Goal: Information Seeking & Learning: Learn about a topic

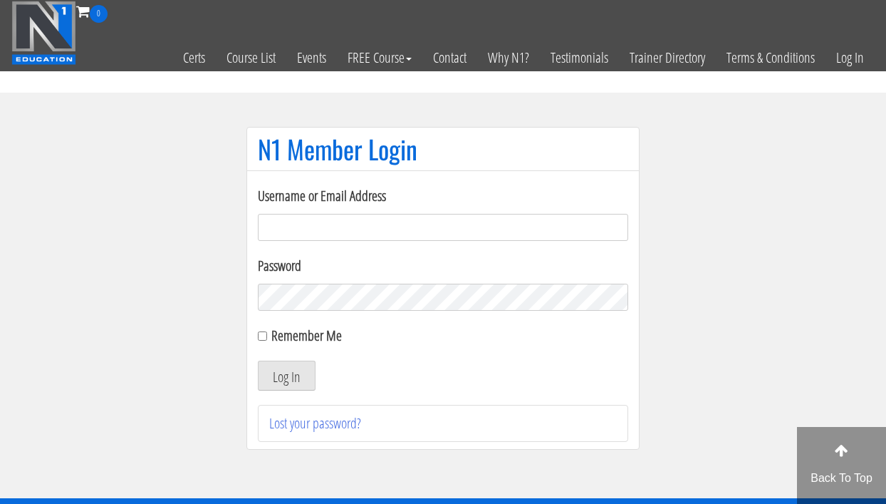
type input "[EMAIL_ADDRESS][DOMAIN_NAME]"
click at [259, 377] on button "Log In" at bounding box center [287, 376] width 58 height 30
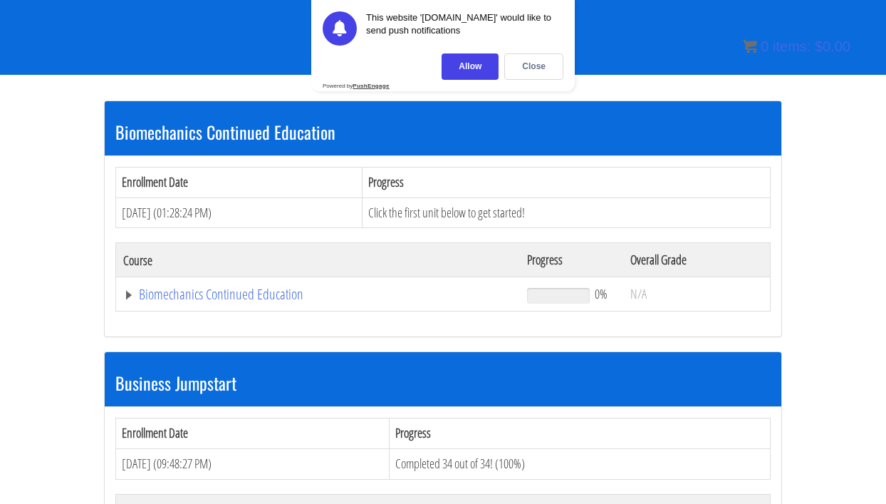
scroll to position [197, 0]
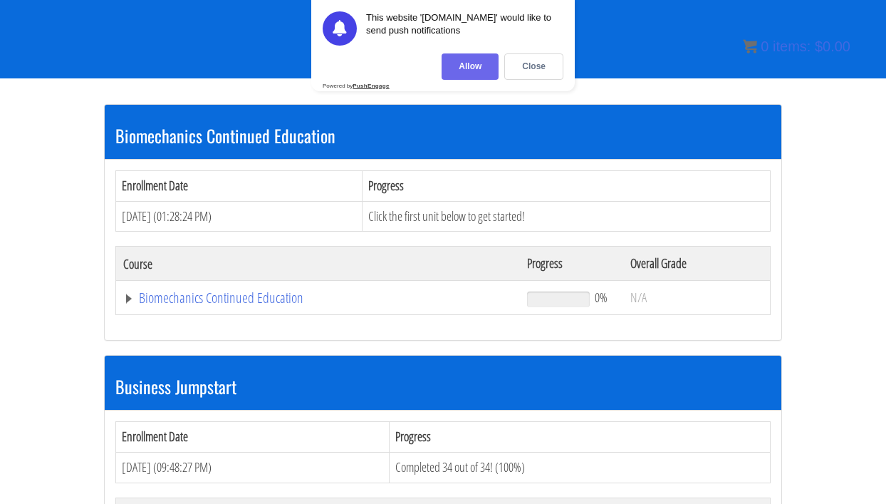
click at [490, 71] on div "Allow" at bounding box center [470, 66] width 57 height 26
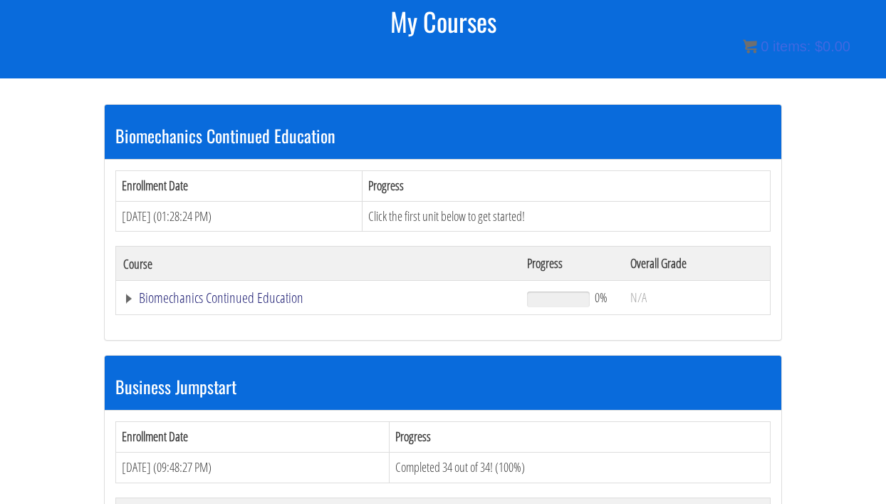
click at [265, 299] on link "Biomechanics Continued Education" at bounding box center [318, 298] width 390 height 14
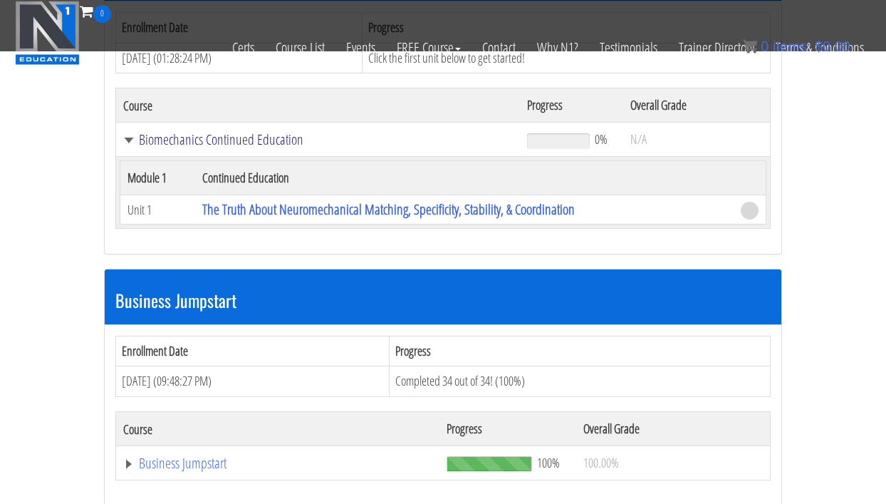
scroll to position [271, 0]
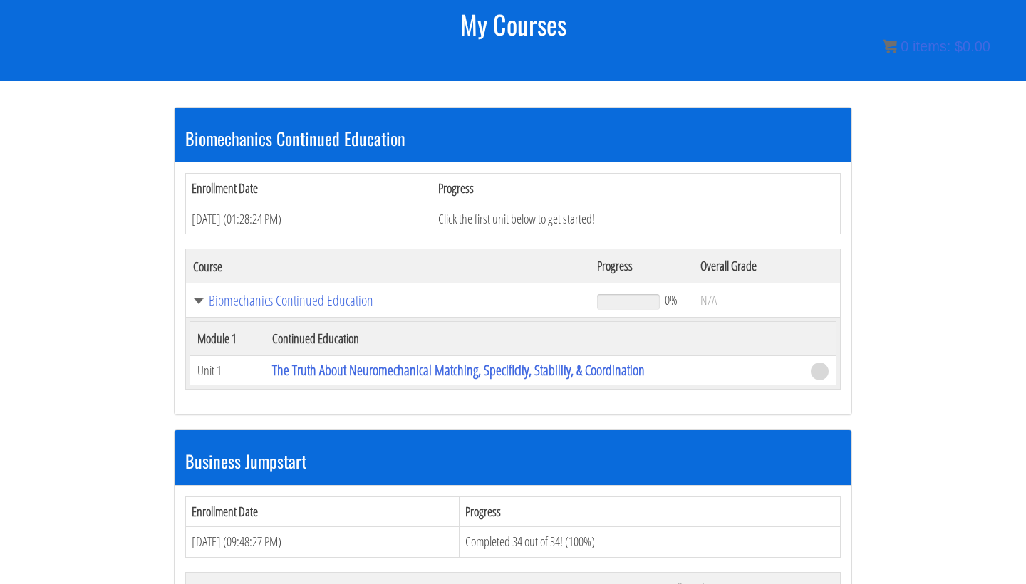
scroll to position [195, 0]
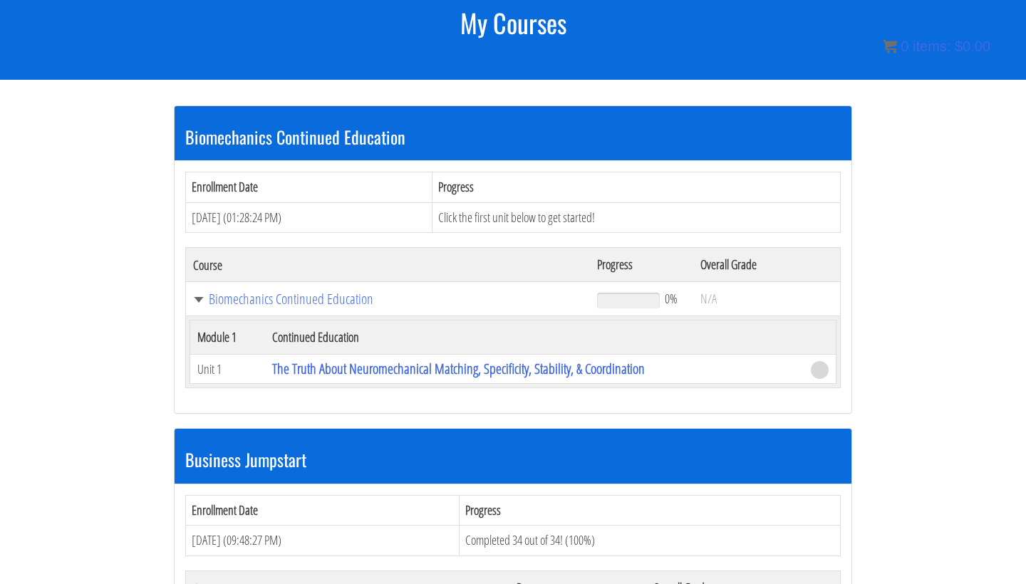
click at [500, 216] on td "Click the first unit below to get started!" at bounding box center [636, 217] width 408 height 31
click at [465, 370] on link "The Truth About Neuromechanical Matching, Specificity, Stability, & Coordination" at bounding box center [458, 368] width 373 height 19
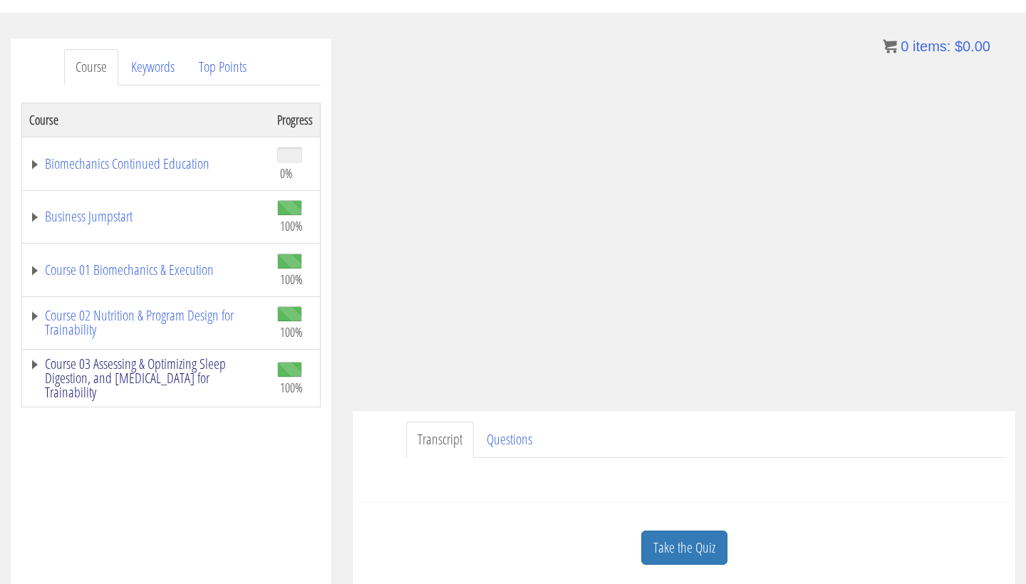
scroll to position [145, 0]
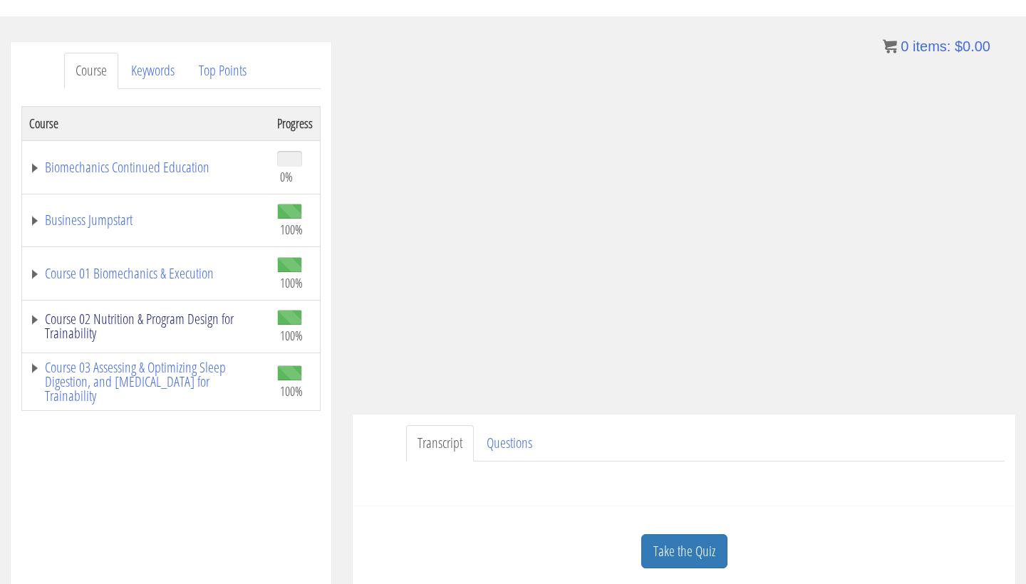
click at [41, 320] on link "Course 02 Nutrition & Program Design for Trainability" at bounding box center [146, 326] width 234 height 29
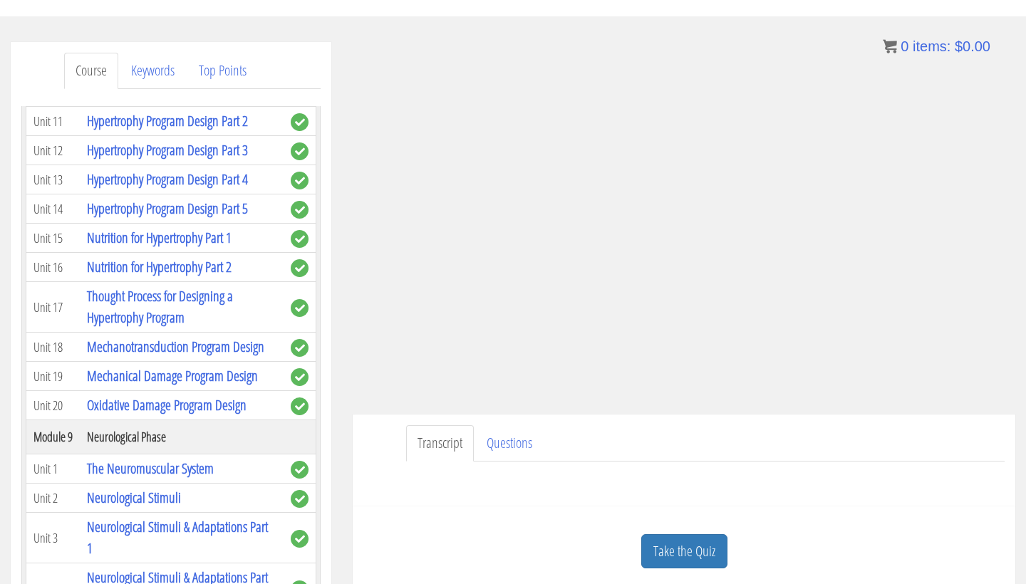
scroll to position [2431, 0]
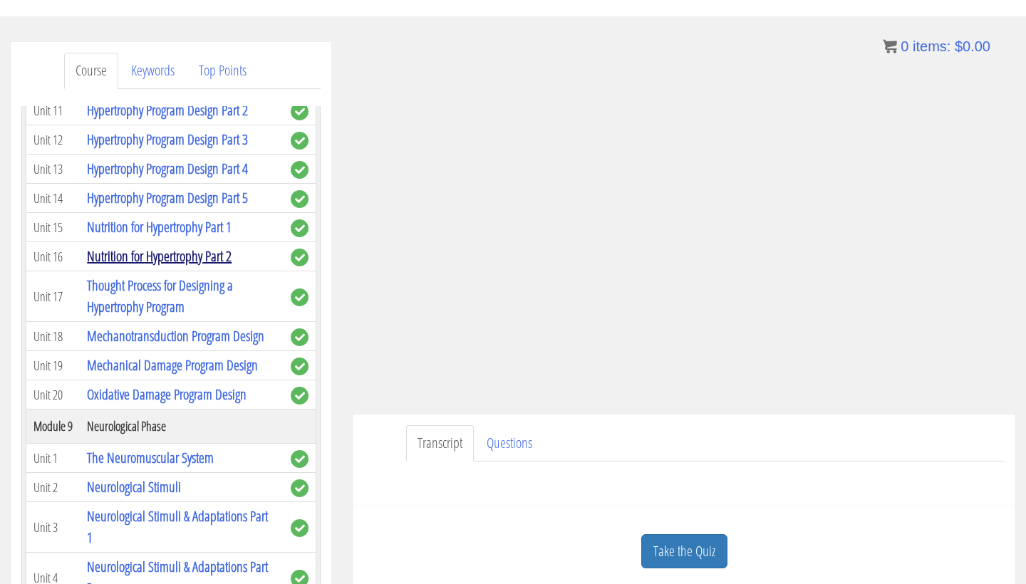
click at [155, 266] on link "Nutrition for Hypertrophy Part 2" at bounding box center [159, 256] width 145 height 19
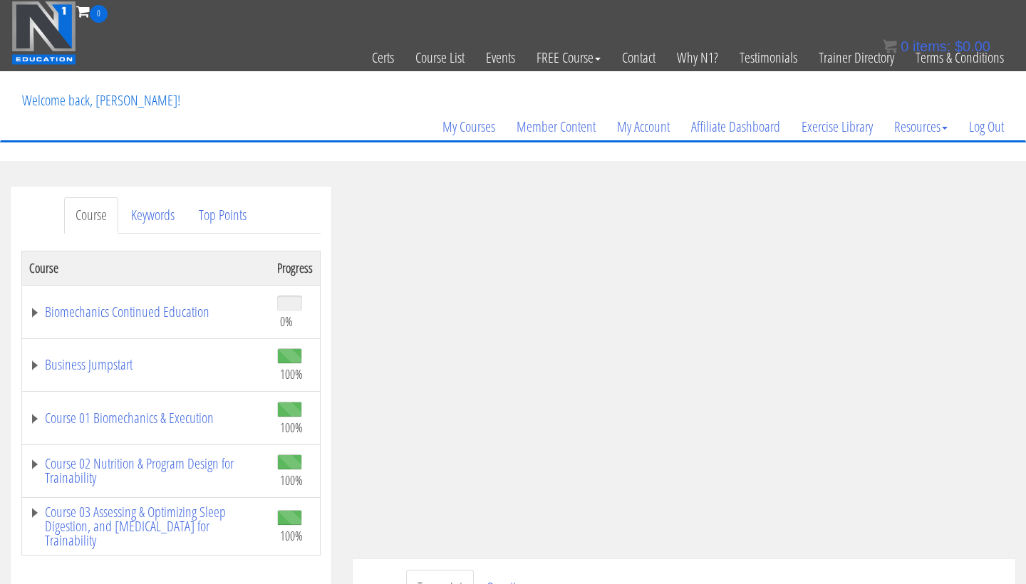
click at [725, 574] on ul "Transcript Questions" at bounding box center [705, 588] width 599 height 36
click at [731, 172] on section "Course Keywords Top Points Course Progress Biomechanics Continued Education 0% …" at bounding box center [513, 589] width 1026 height 857
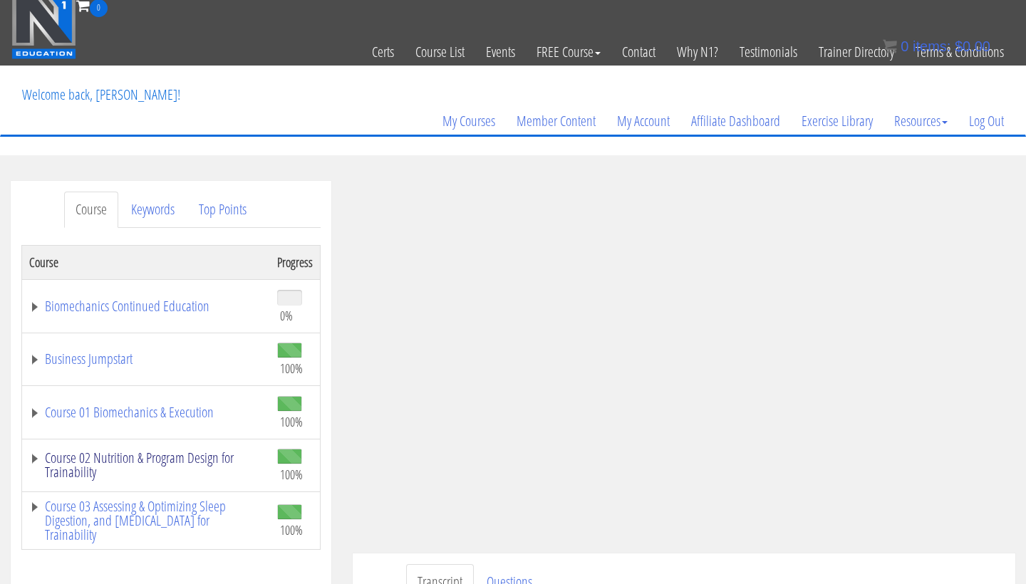
click at [178, 454] on link "Course 02 Nutrition & Program Design for Trainability" at bounding box center [146, 465] width 234 height 29
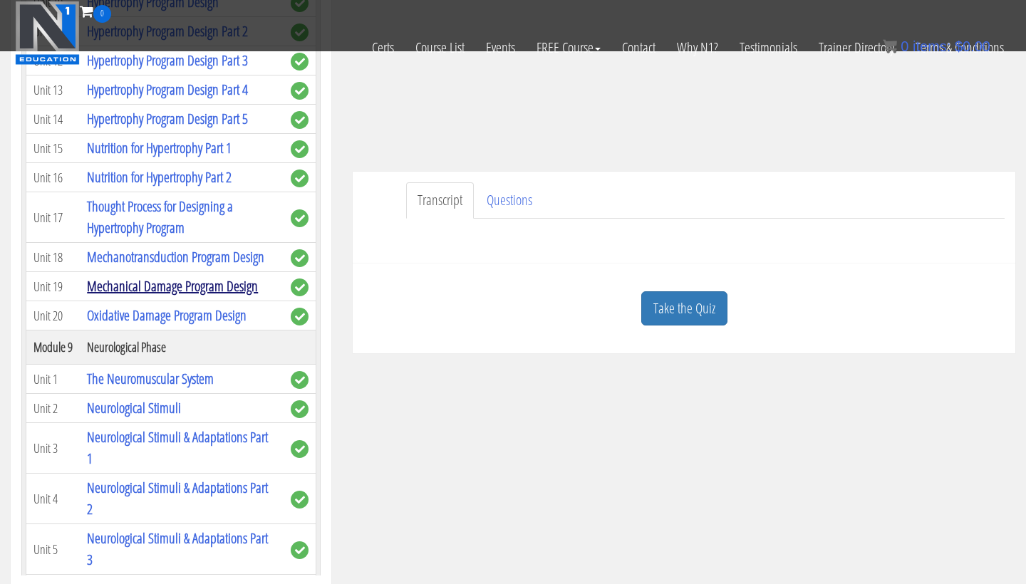
scroll to position [2244, 0]
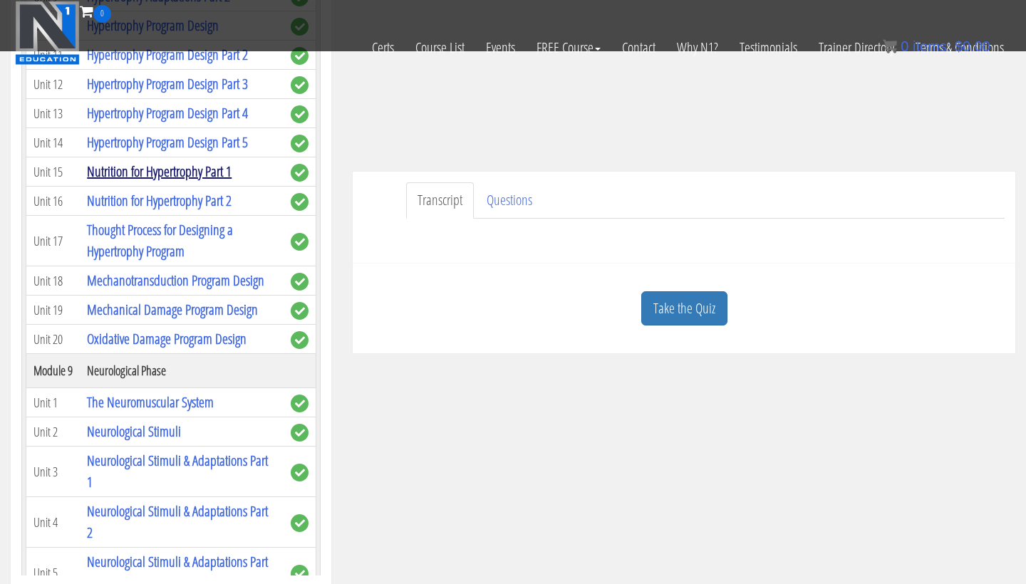
click at [148, 181] on link "Nutrition for Hypertrophy Part 1" at bounding box center [159, 171] width 145 height 19
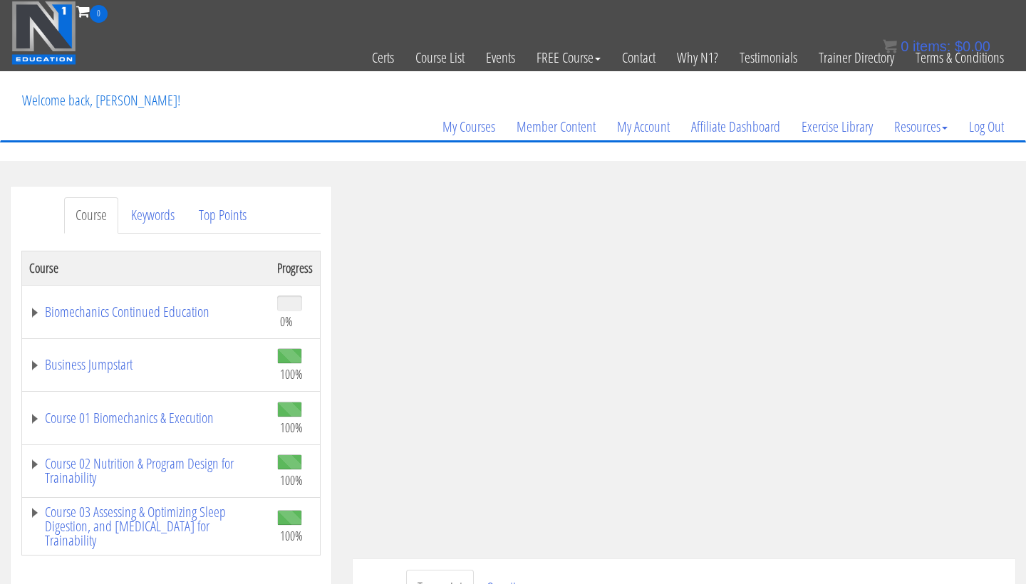
click at [666, 180] on section "Course Keywords Top Points Course Progress Biomechanics Continued Education 0% …" at bounding box center [513, 589] width 1026 height 857
click at [836, 577] on ul "Transcript Questions" at bounding box center [705, 588] width 599 height 36
click at [849, 579] on ul "Transcript Questions" at bounding box center [705, 588] width 599 height 36
click at [760, 584] on ul "Transcript Questions" at bounding box center [705, 588] width 599 height 36
click at [827, 573] on ul "Transcript Questions" at bounding box center [705, 588] width 599 height 36
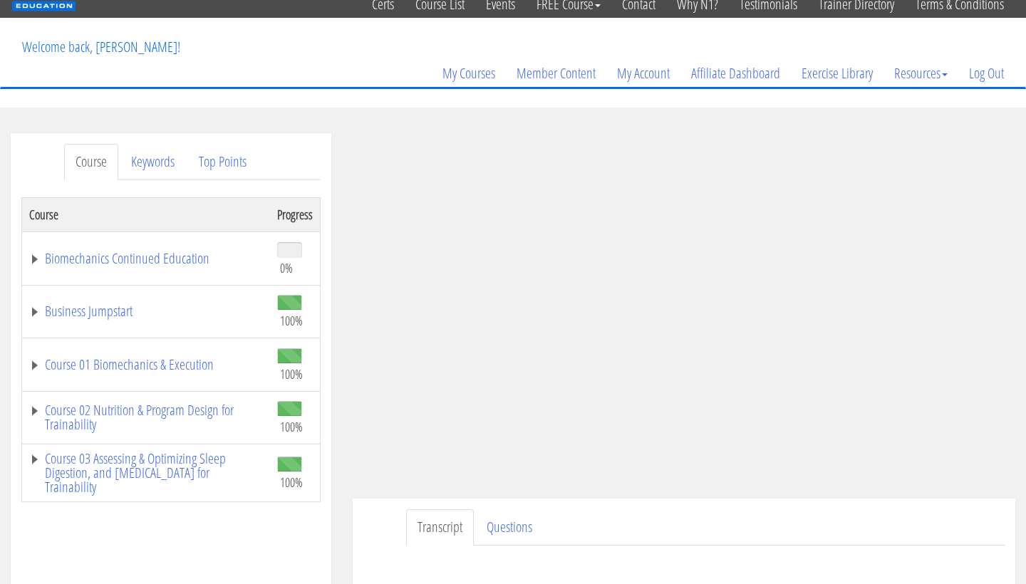
scroll to position [71, 0]
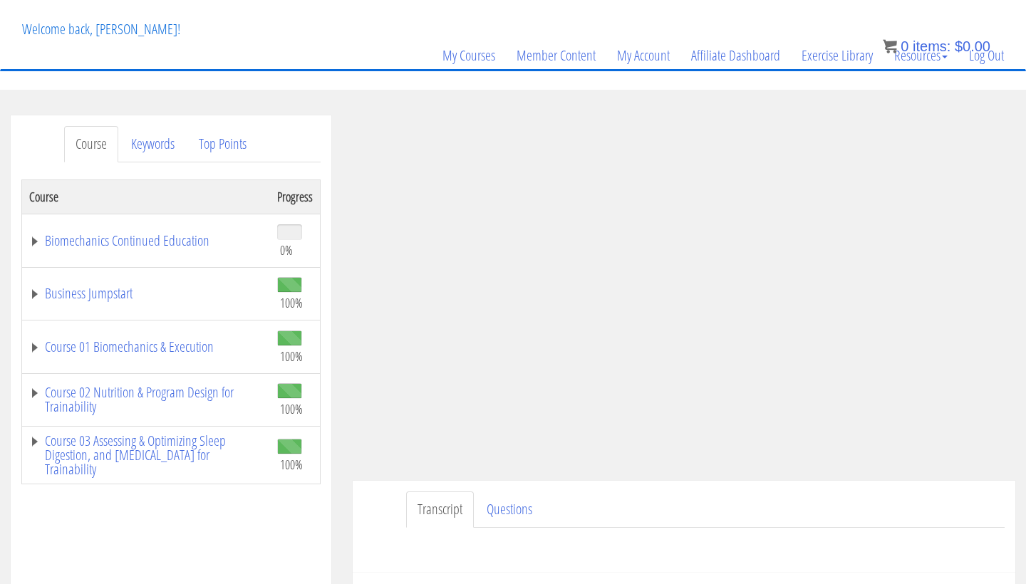
click at [731, 502] on ul "Transcript Questions" at bounding box center [705, 510] width 599 height 36
click at [200, 401] on link "Course 02 Nutrition & Program Design for Trainability" at bounding box center [146, 399] width 234 height 29
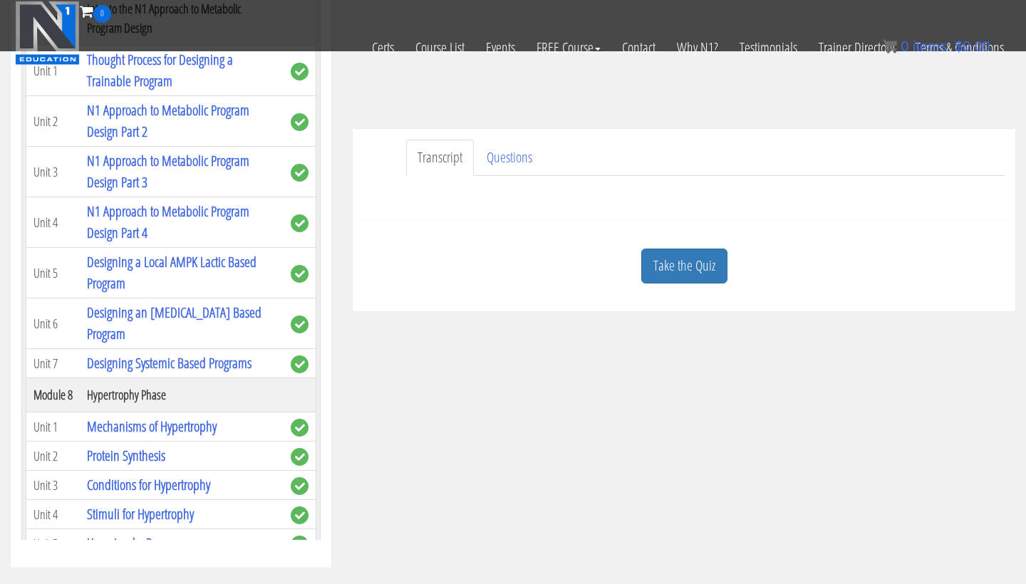
scroll to position [334, 0]
click at [670, 266] on link "Take the Quiz" at bounding box center [684, 265] width 86 height 35
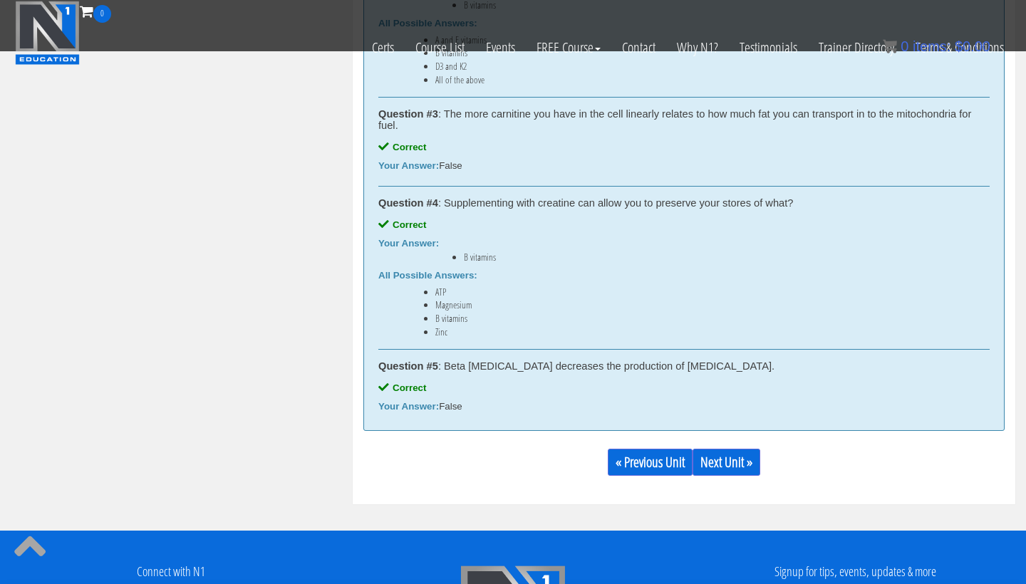
scroll to position [946, 0]
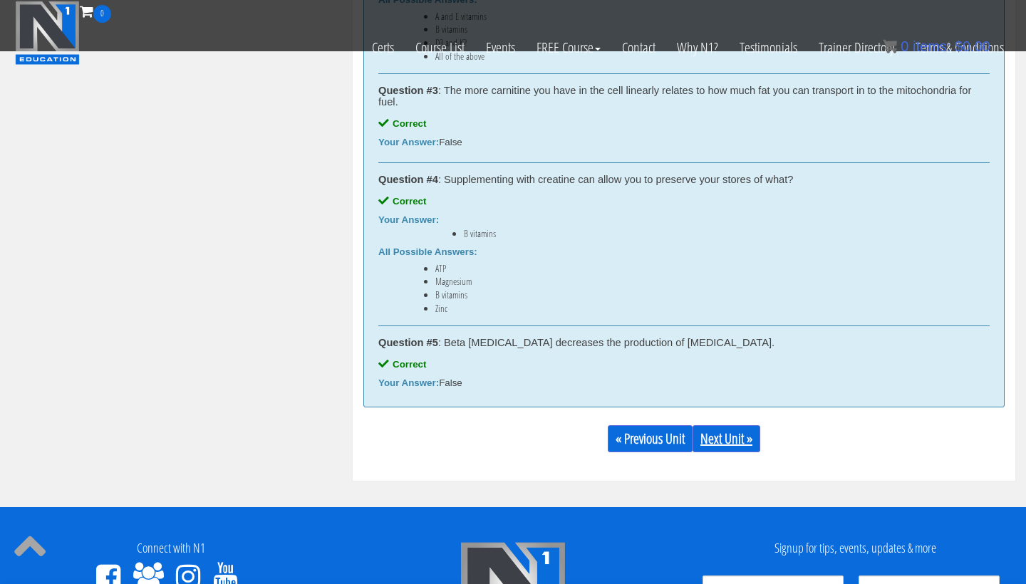
click at [750, 436] on link "Next Unit »" at bounding box center [727, 438] width 68 height 27
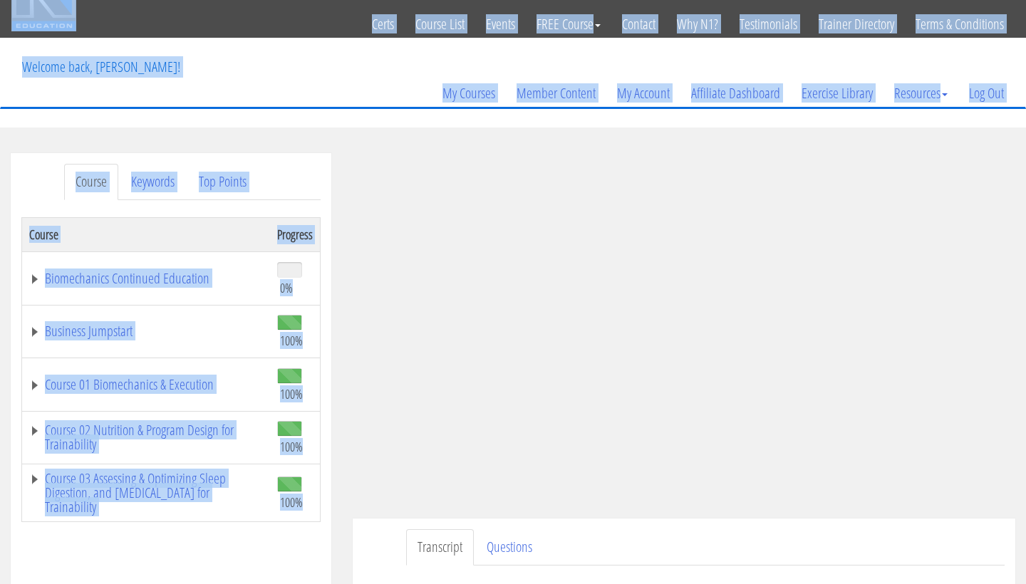
scroll to position [35, 0]
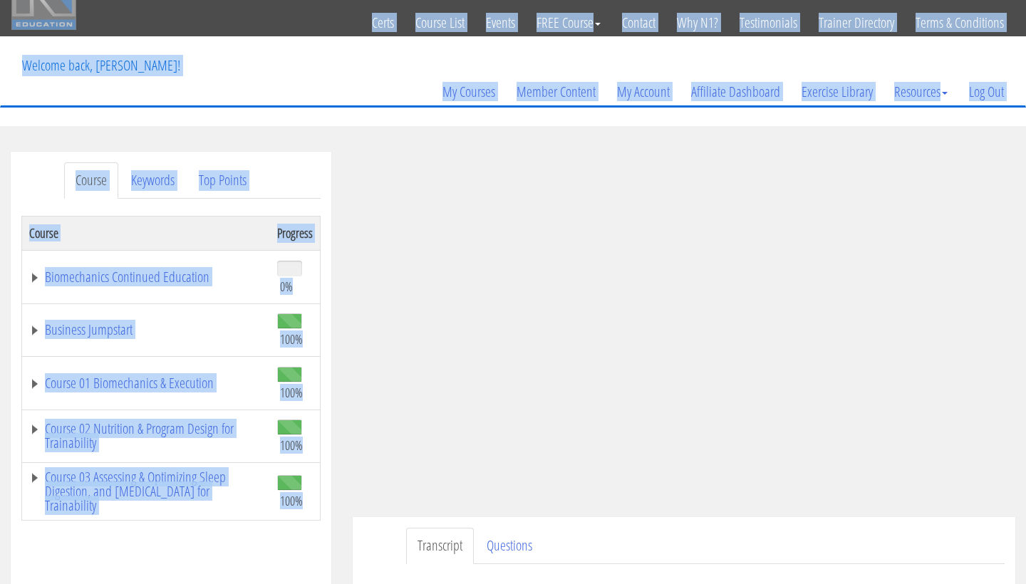
click at [393, 135] on section "Course Keywords Top Points Course Progress Biomechanics Continued Education 0% …" at bounding box center [513, 554] width 1026 height 857
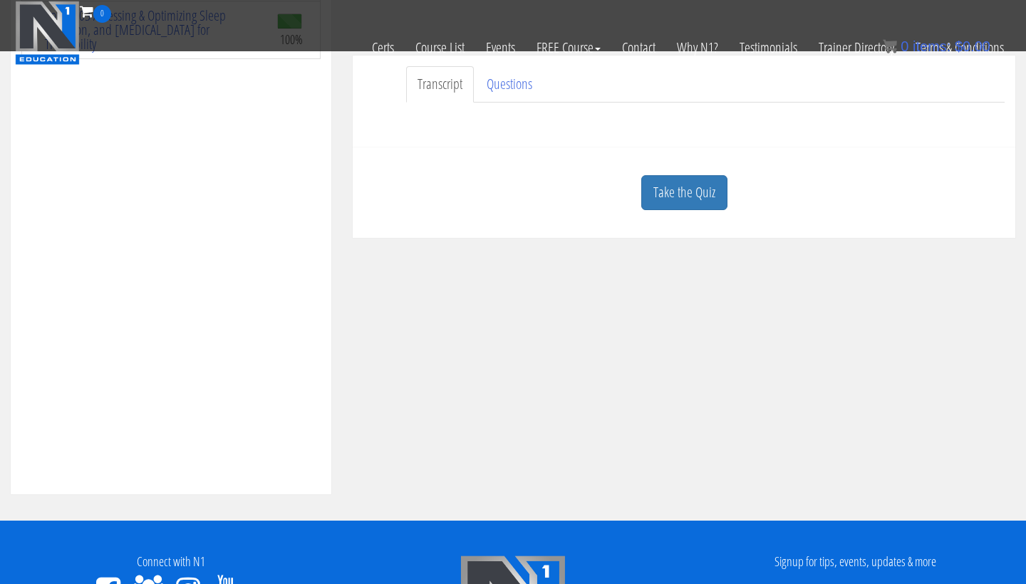
scroll to position [433, 0]
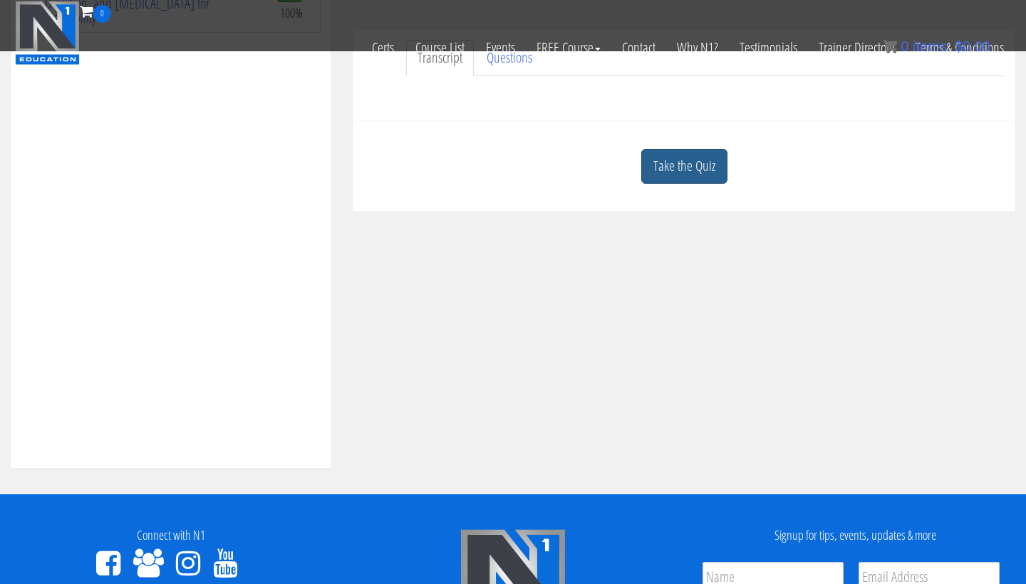
click at [693, 161] on link "Take the Quiz" at bounding box center [684, 166] width 86 height 35
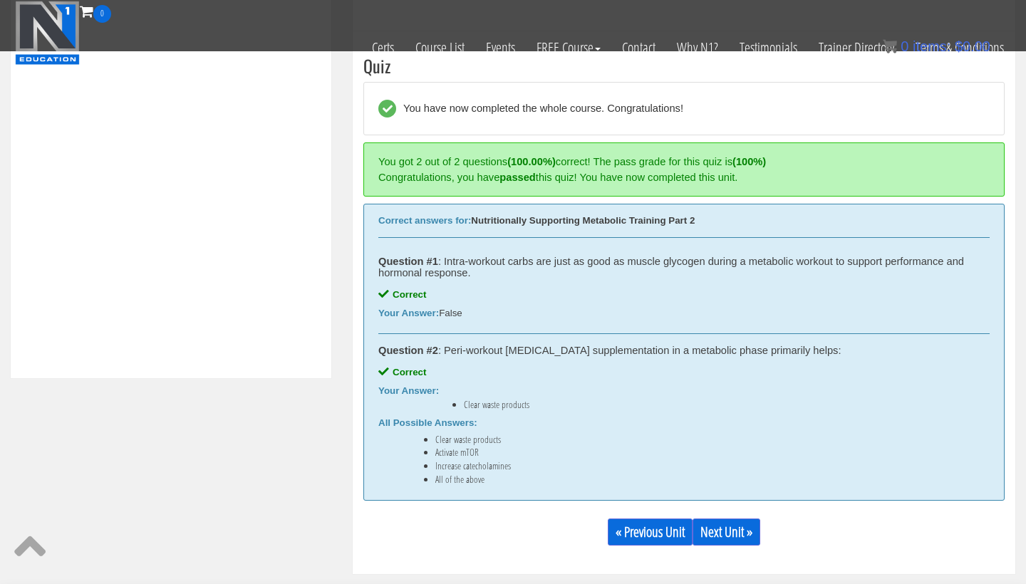
scroll to position [704, 0]
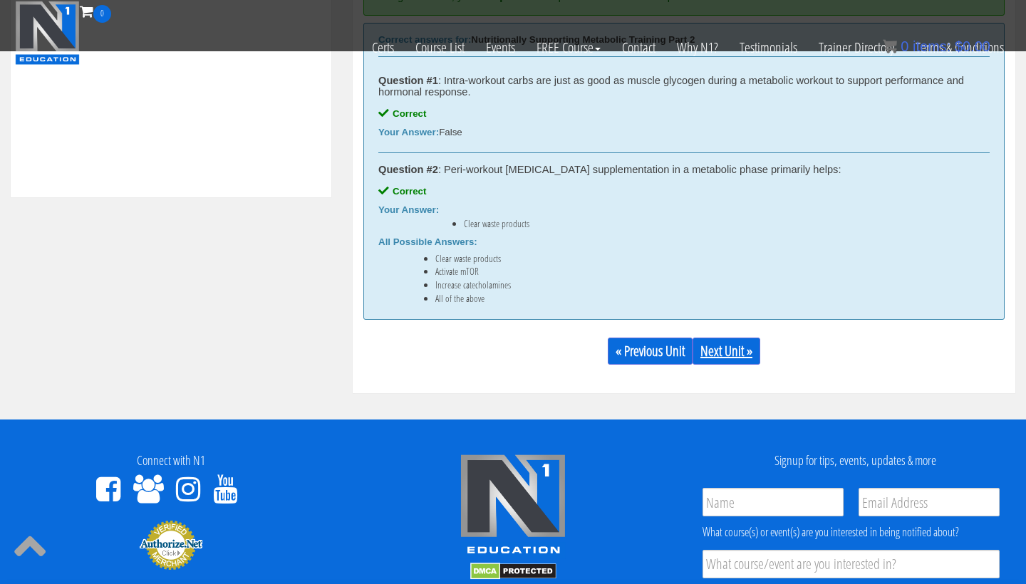
click at [735, 355] on link "Next Unit »" at bounding box center [727, 351] width 68 height 27
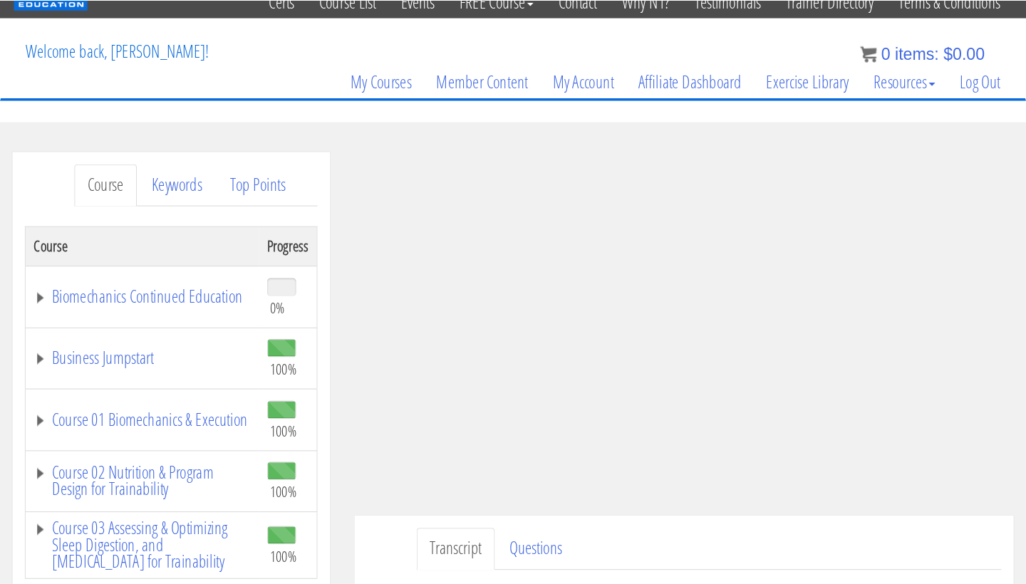
scroll to position [58, 0]
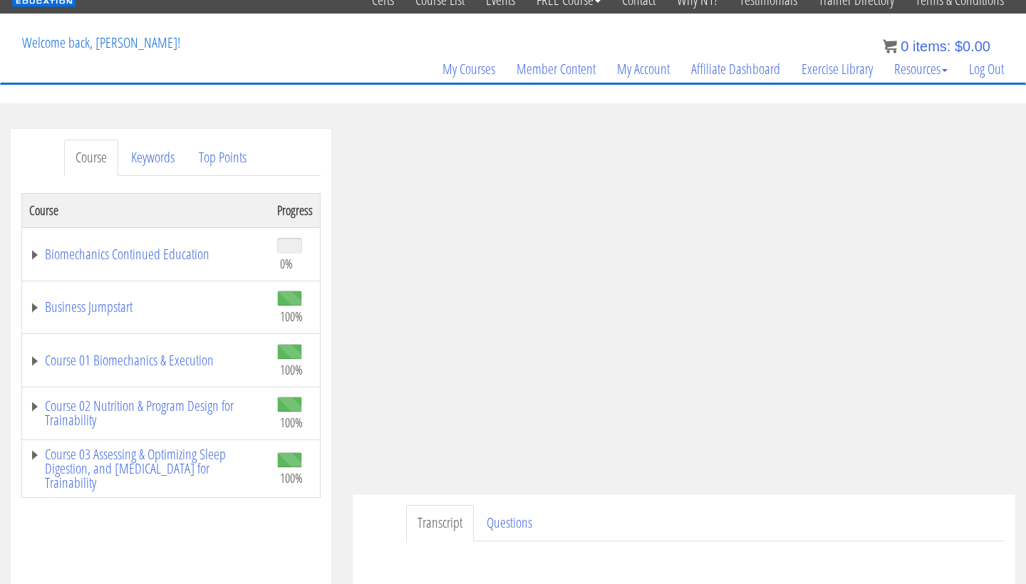
click at [524, 502] on div "Transcript Questions Have a question on this unit? Please submit it here: Name …" at bounding box center [684, 541] width 663 height 92
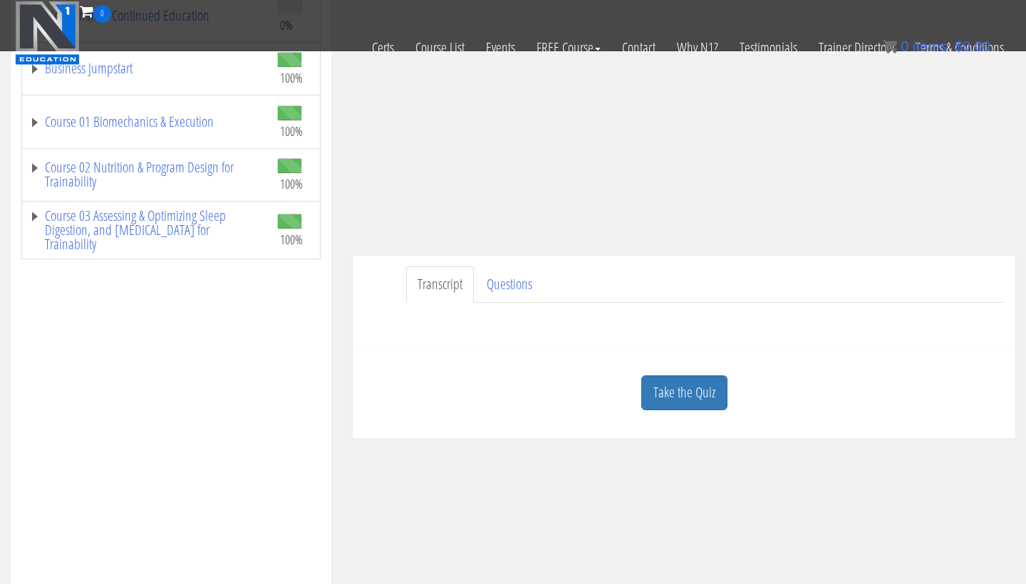
scroll to position [297, 0]
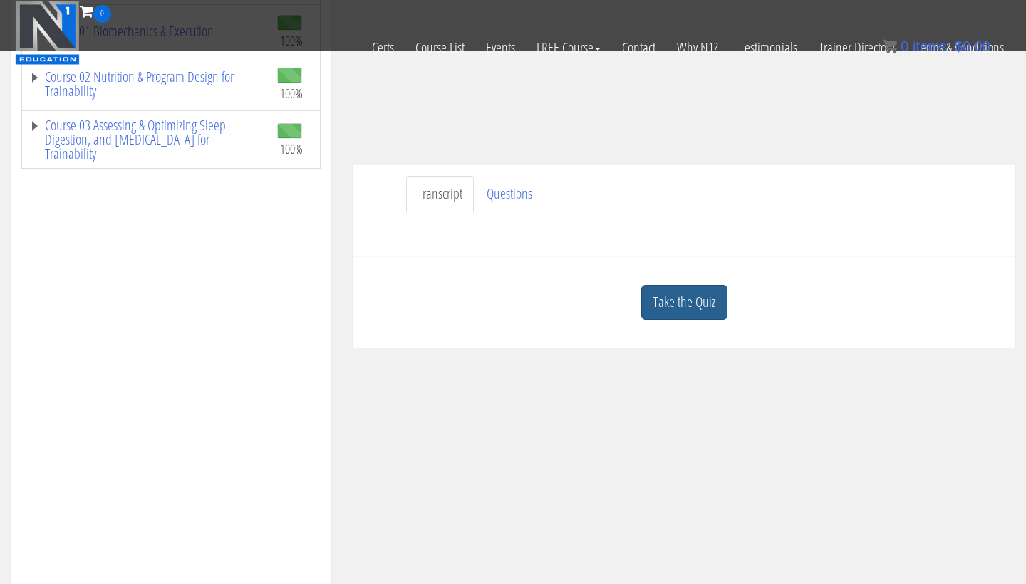
click at [710, 312] on link "Take the Quiz" at bounding box center [684, 302] width 86 height 35
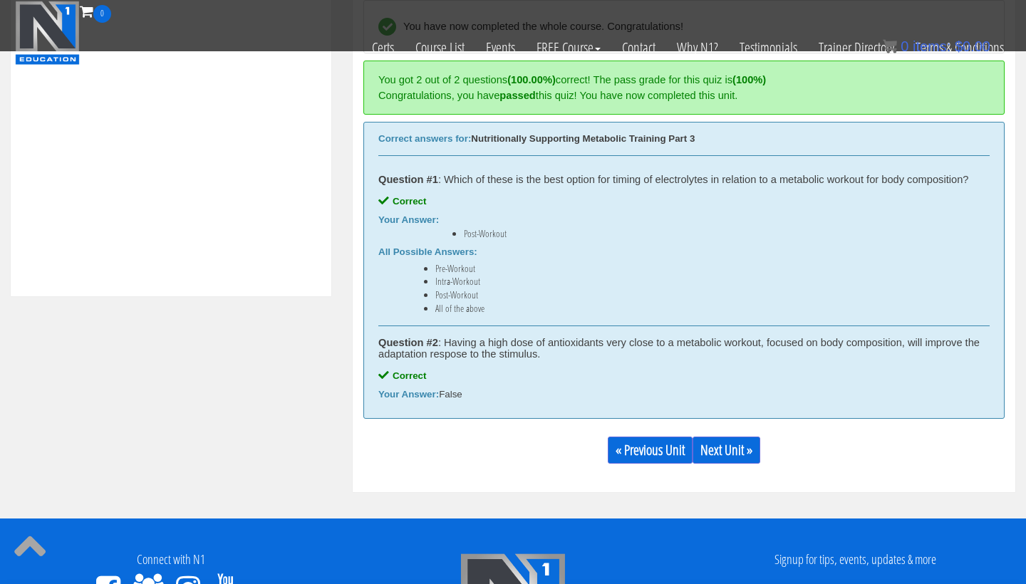
scroll to position [616, 0]
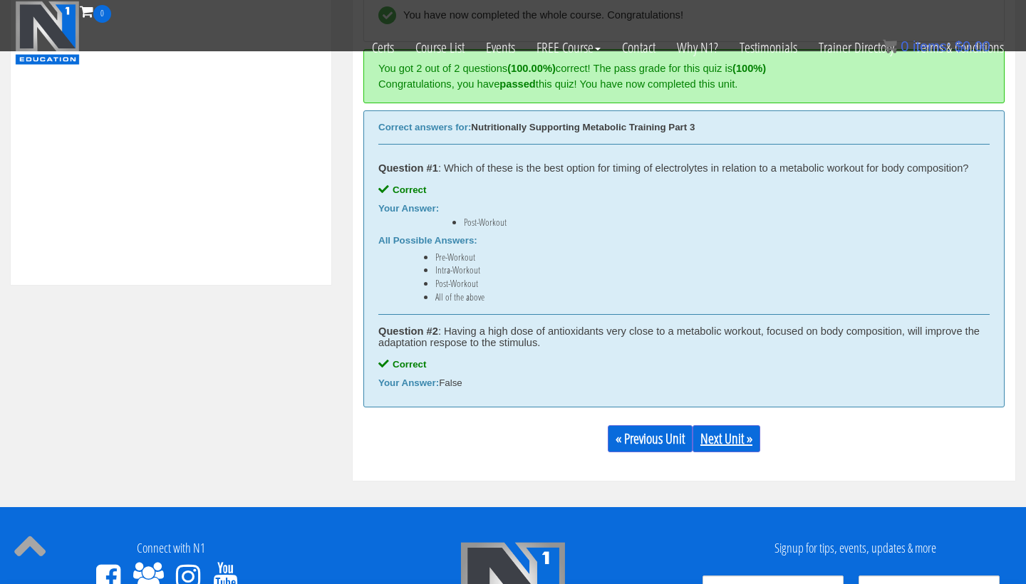
click at [730, 438] on link "Next Unit »" at bounding box center [727, 438] width 68 height 27
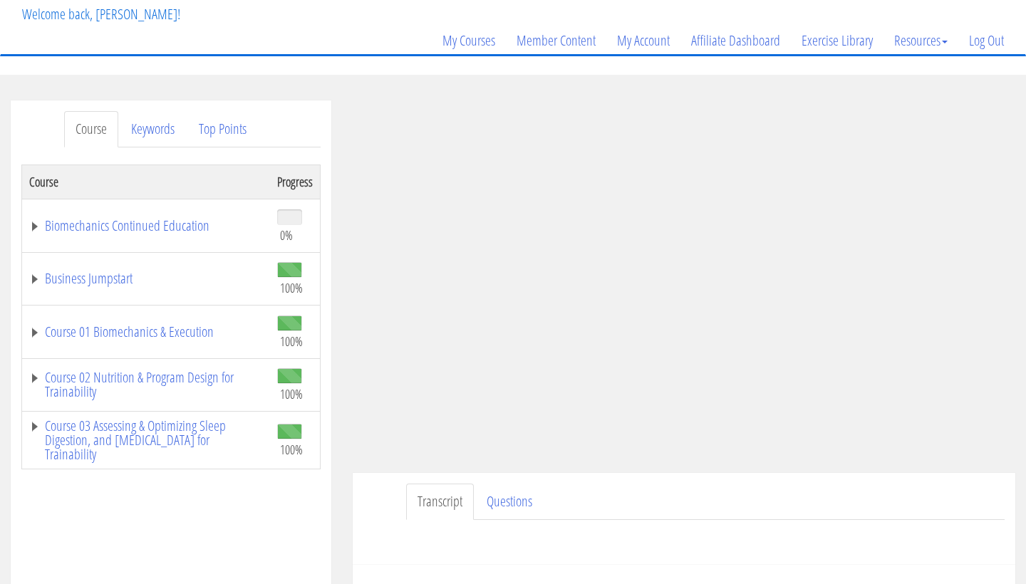
scroll to position [90, 0]
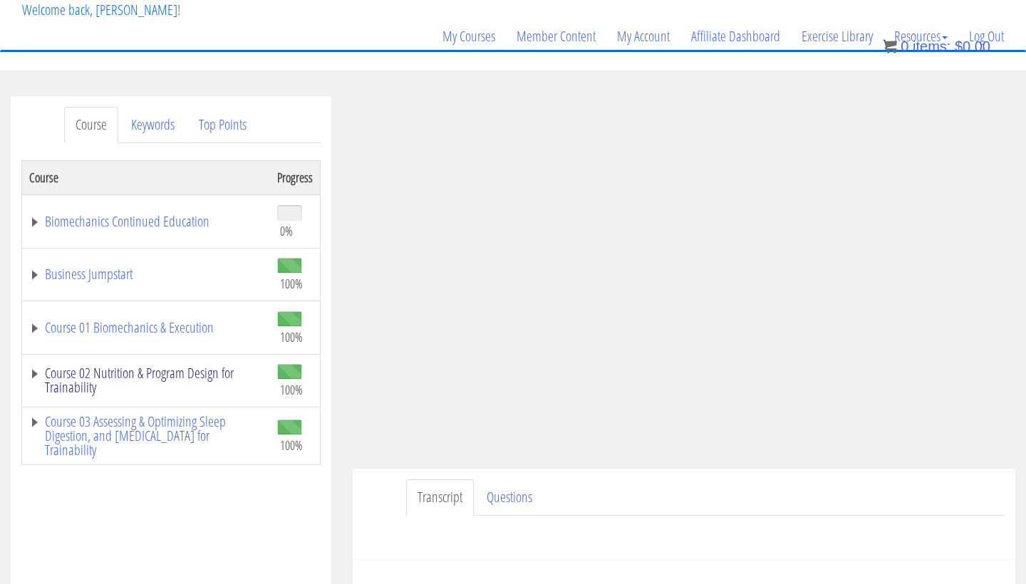
click at [107, 385] on link "Course 02 Nutrition & Program Design for Trainability" at bounding box center [146, 380] width 234 height 29
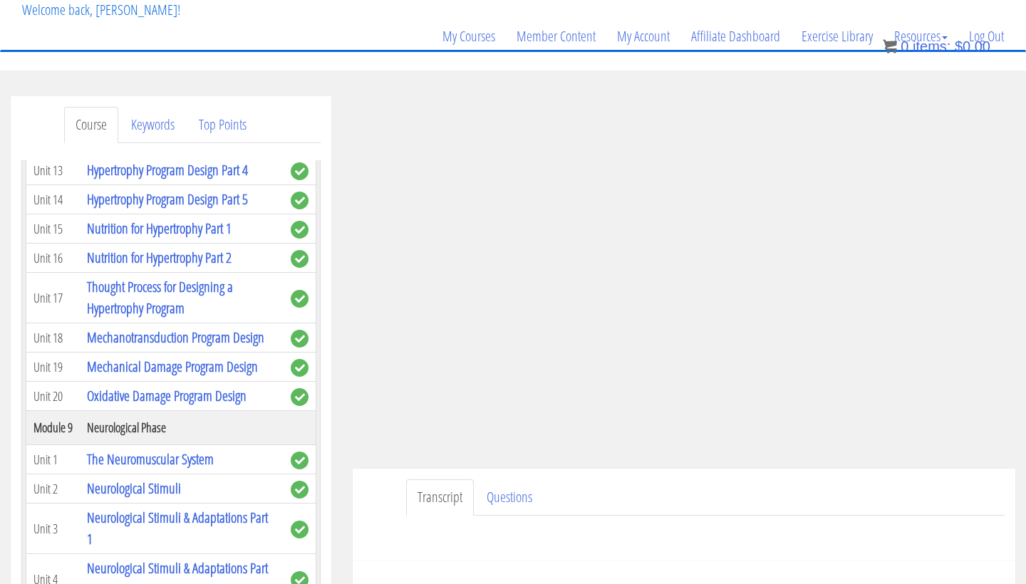
scroll to position [2486, 0]
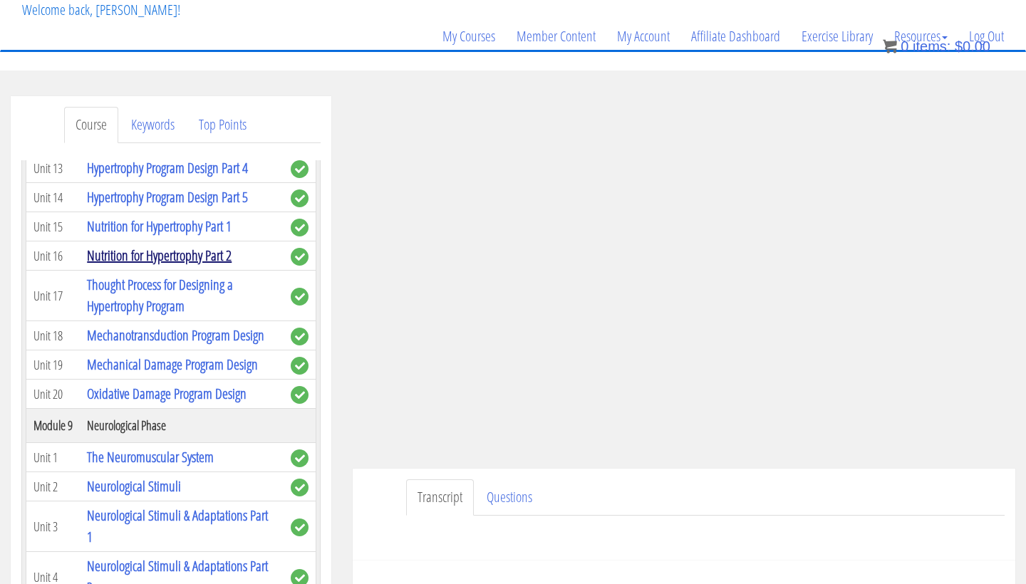
click at [153, 265] on link "Nutrition for Hypertrophy Part 2" at bounding box center [159, 255] width 145 height 19
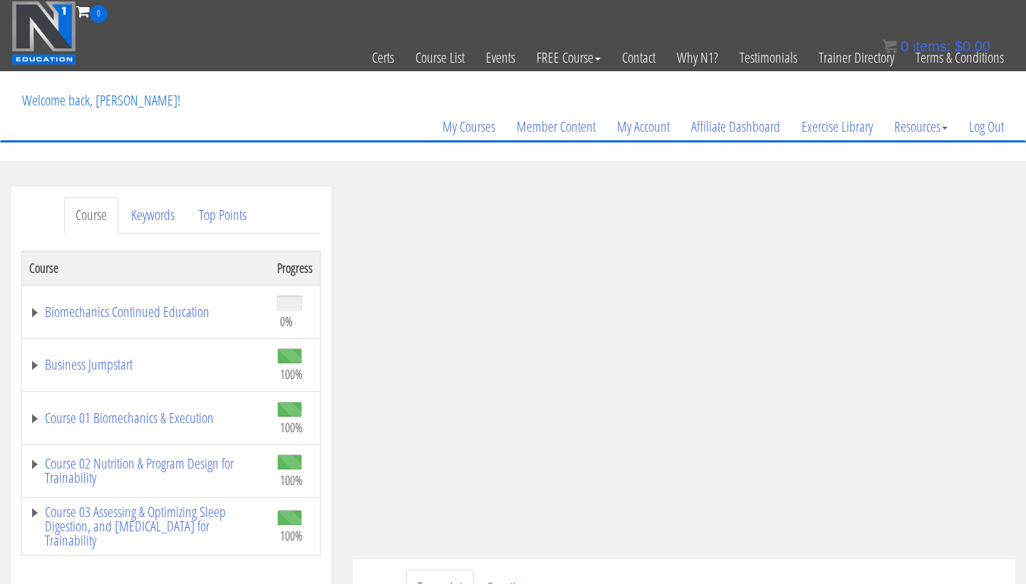
click at [827, 572] on ul "Transcript Questions" at bounding box center [705, 588] width 599 height 36
click at [846, 574] on ul "Transcript Questions" at bounding box center [705, 588] width 599 height 36
click at [756, 576] on ul "Transcript Questions" at bounding box center [705, 588] width 599 height 36
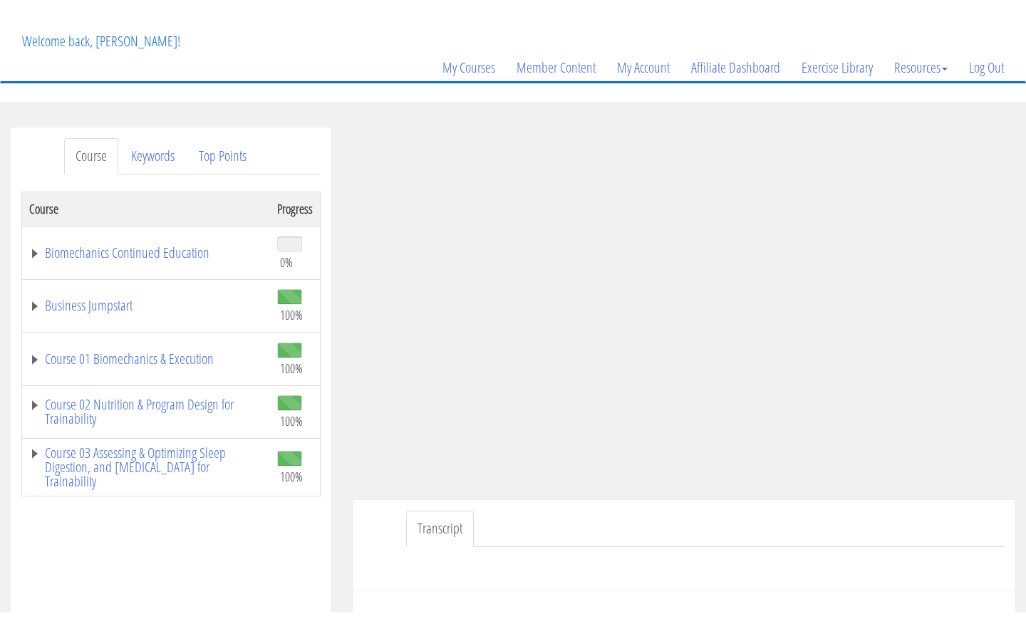
scroll to position [74, 0]
